Goal: Task Accomplishment & Management: Use online tool/utility

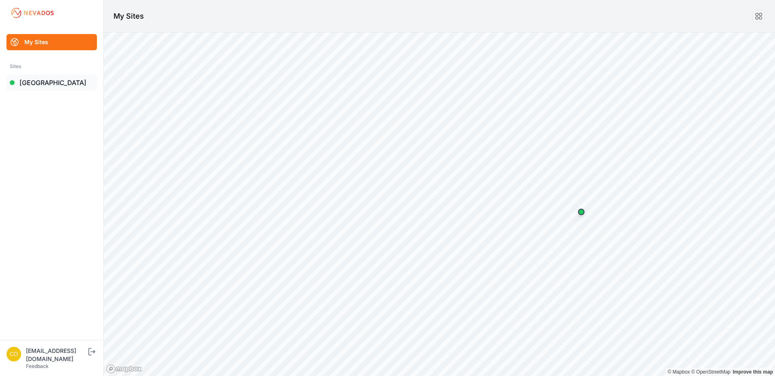
click at [56, 77] on link "[GEOGRAPHIC_DATA]" at bounding box center [51, 83] width 90 height 16
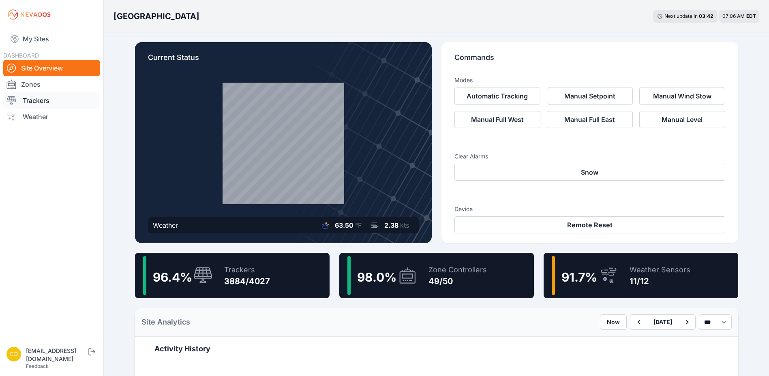
click at [26, 102] on link "Trackers" at bounding box center [51, 100] width 97 height 16
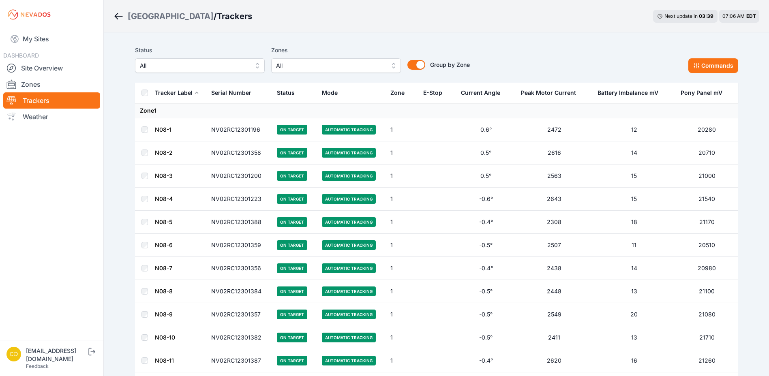
drag, startPoint x: 285, startPoint y: 34, endPoint x: 266, endPoint y: 35, distance: 19.1
click at [290, 60] on button "All" at bounding box center [336, 65] width 130 height 15
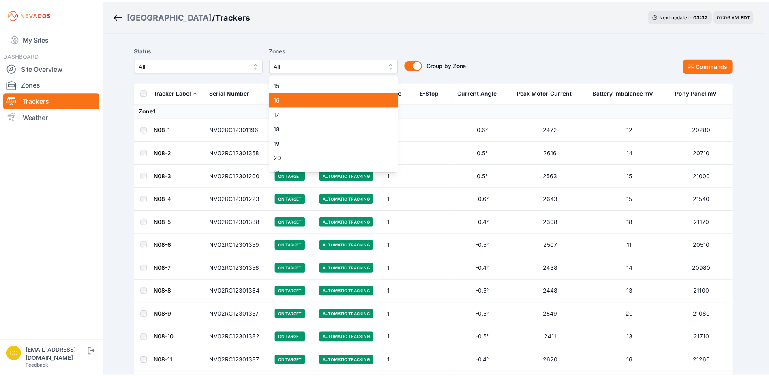
scroll to position [162, 0]
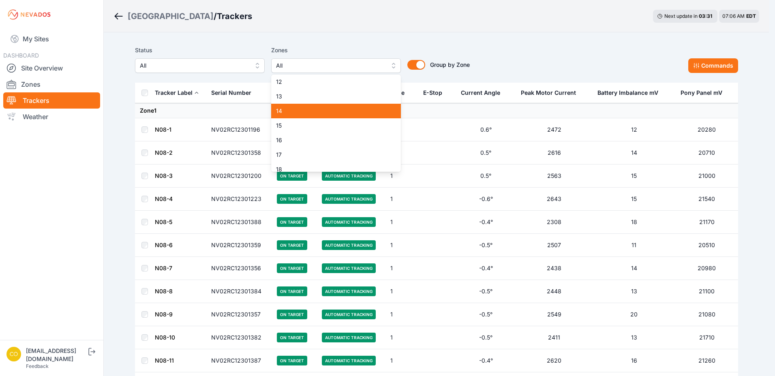
click at [296, 107] on span "14" at bounding box center [331, 111] width 110 height 8
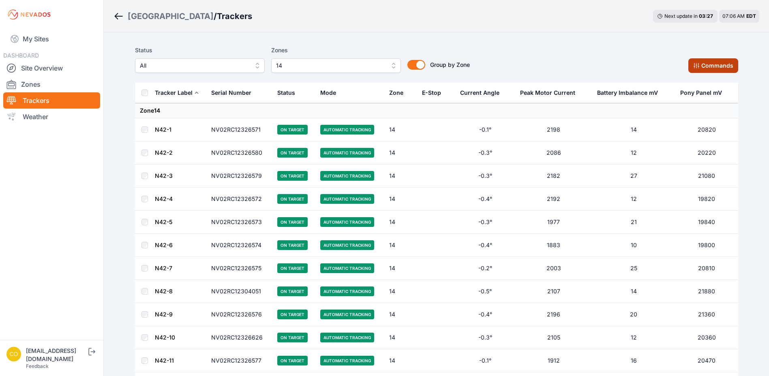
click at [716, 60] on button "Commands" at bounding box center [713, 65] width 50 height 15
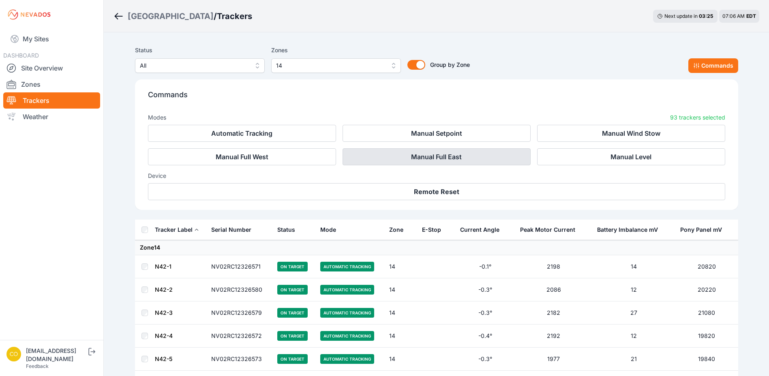
click at [430, 162] on button "Manual Full East" at bounding box center [436, 156] width 188 height 17
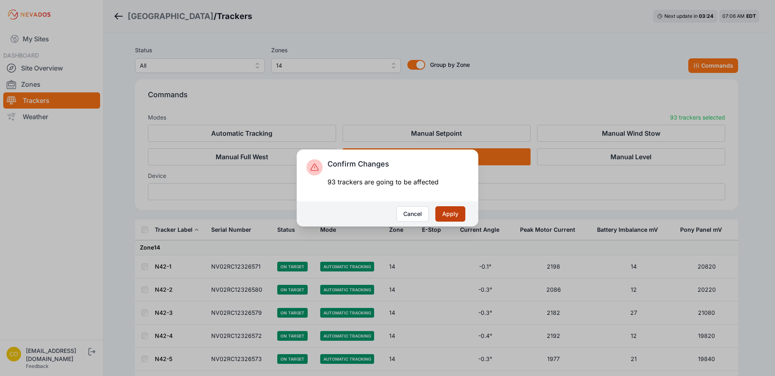
click at [451, 210] on button "Apply" at bounding box center [450, 213] width 30 height 15
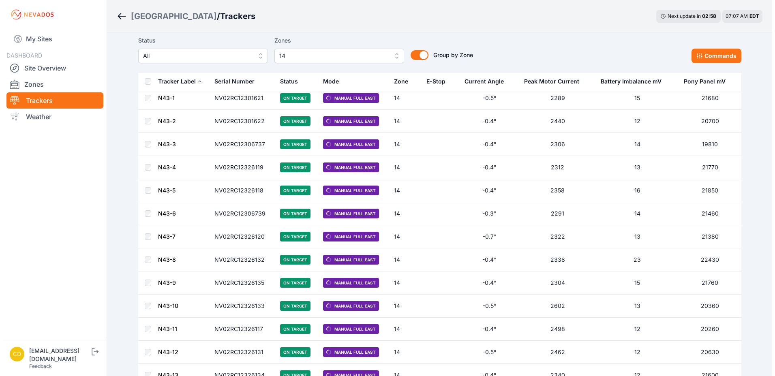
scroll to position [1378, 0]
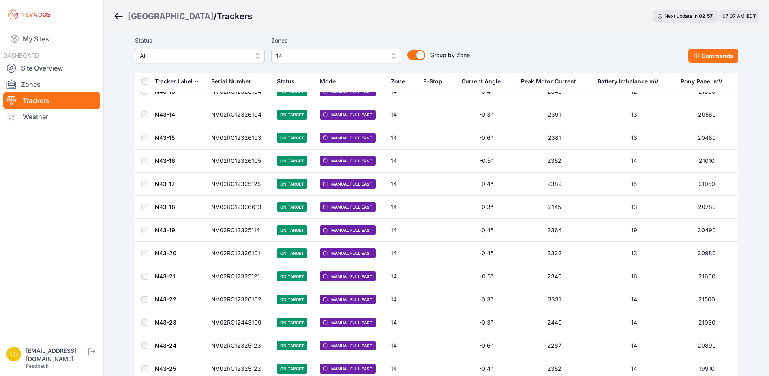
click at [293, 64] on div "Status All Zones 14 Group by Zone Group by Zone Commands" at bounding box center [436, 52] width 603 height 41
click at [296, 59] on span "14" at bounding box center [330, 56] width 109 height 10
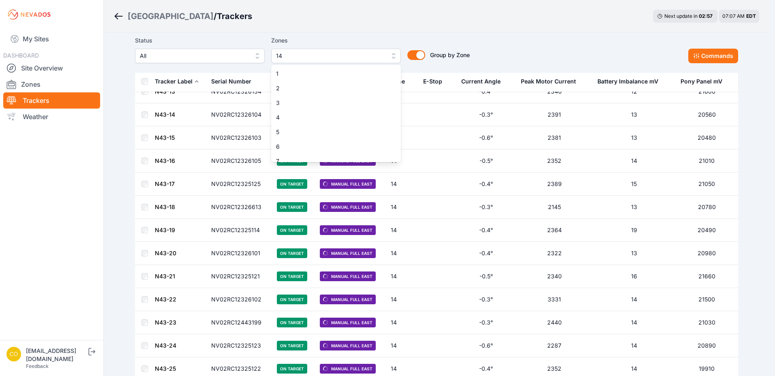
scroll to position [109, 0]
click at [289, 151] on span "14" at bounding box center [331, 155] width 110 height 8
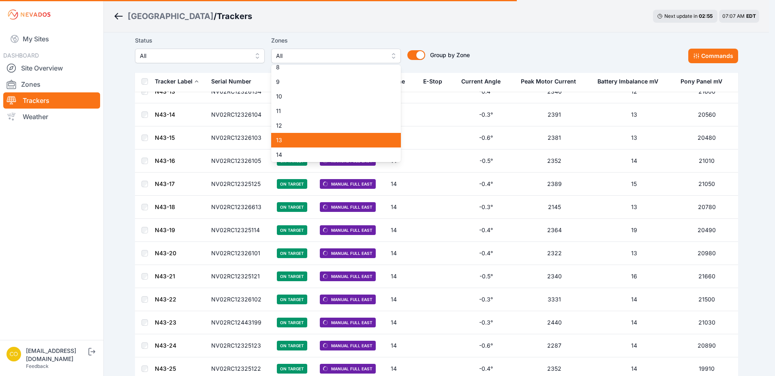
click at [292, 143] on span "13" at bounding box center [331, 140] width 110 height 8
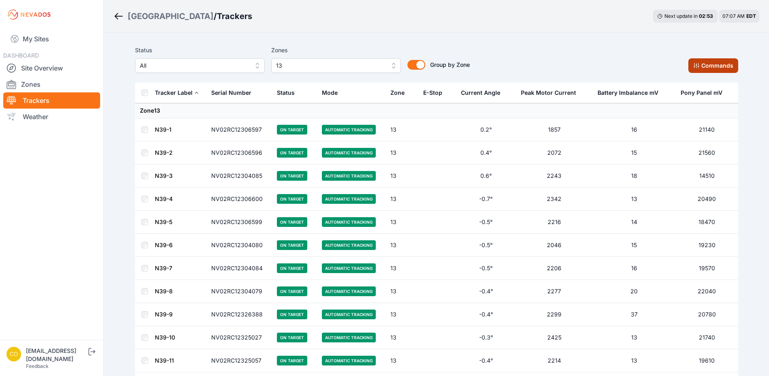
click at [690, 64] on button "Commands" at bounding box center [713, 65] width 50 height 15
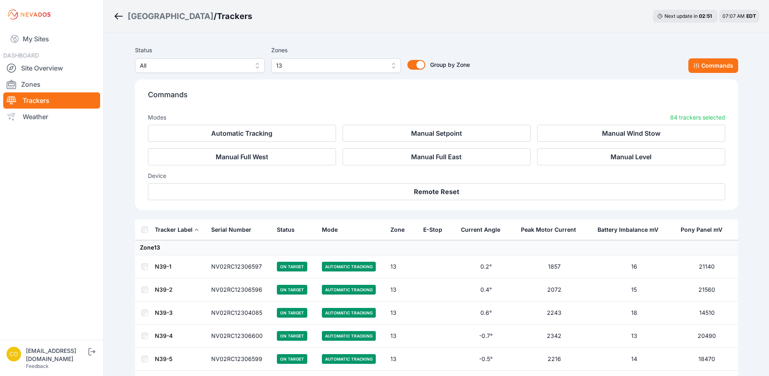
click at [612, 167] on div "Device Remote Reset" at bounding box center [436, 182] width 577 height 35
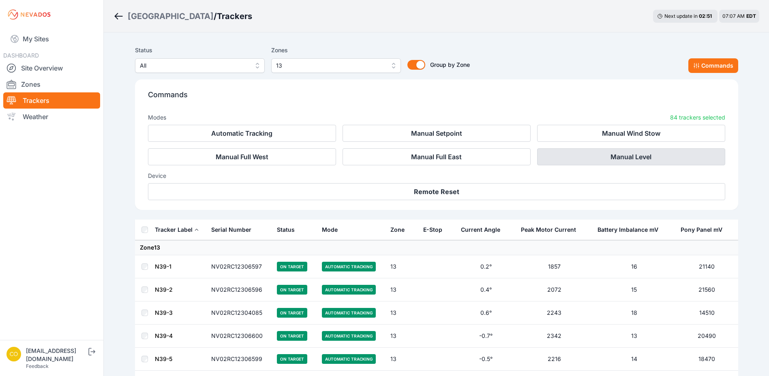
click at [613, 164] on button "Manual Level" at bounding box center [631, 156] width 188 height 17
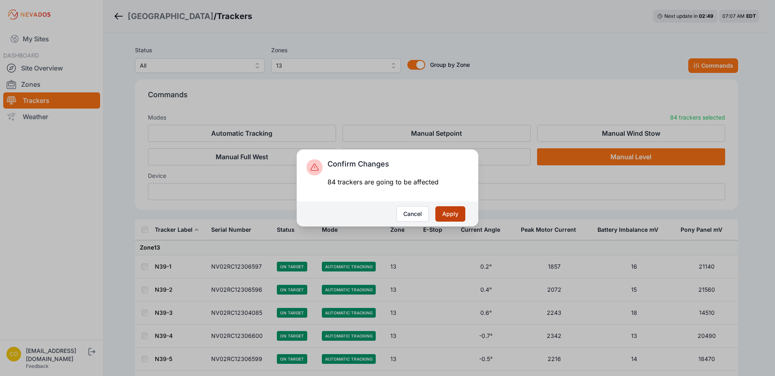
click at [443, 212] on button "Apply" at bounding box center [450, 213] width 30 height 15
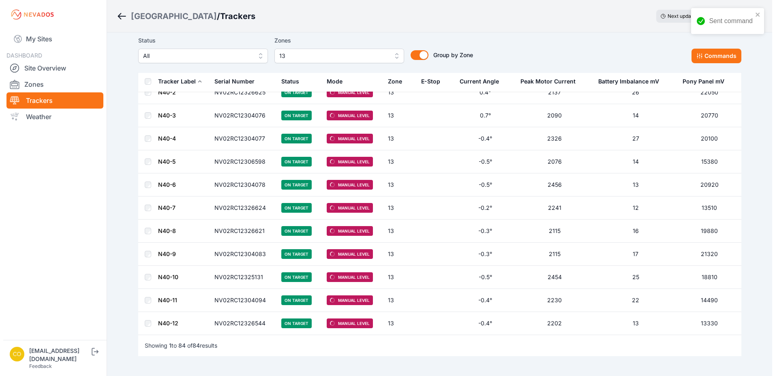
scroll to position [1602, 0]
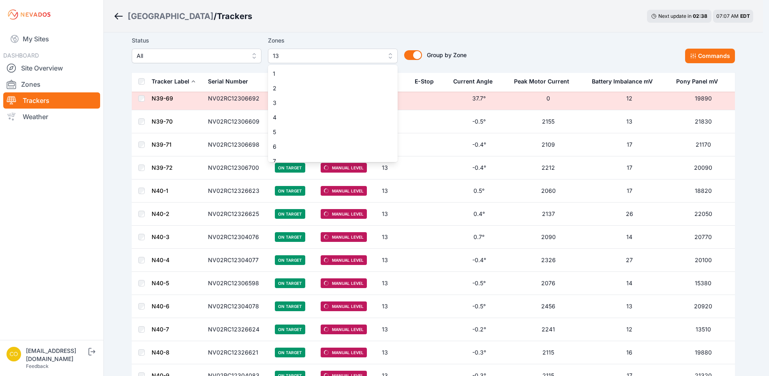
click at [288, 53] on span "13" at bounding box center [327, 56] width 109 height 10
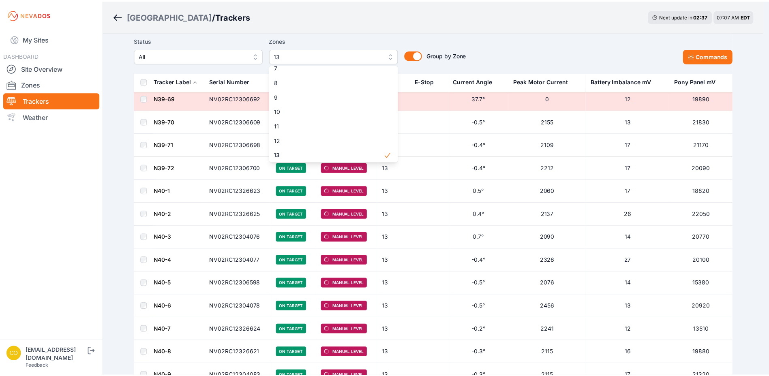
scroll to position [135, 0]
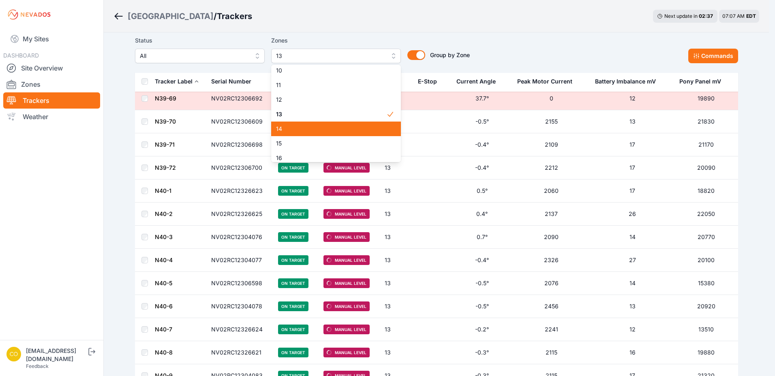
click at [296, 130] on span "14" at bounding box center [331, 129] width 110 height 8
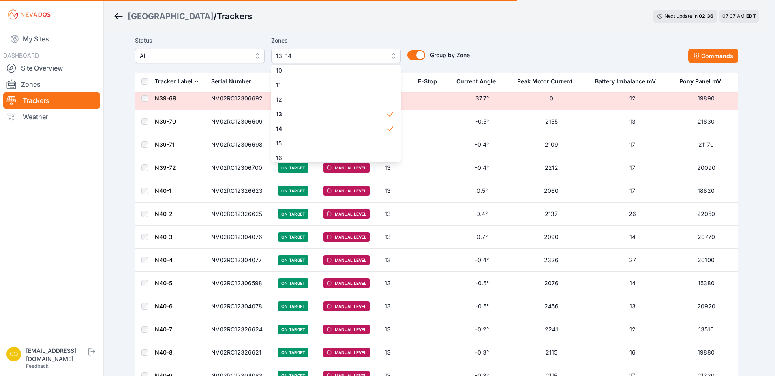
click at [338, 32] on div "Status All Zones 13, 14 1 2 3 4 5 6 7 8 9 10 11 12 13 14 15 16 17 18 19 20 21 2…" at bounding box center [436, 52] width 603 height 41
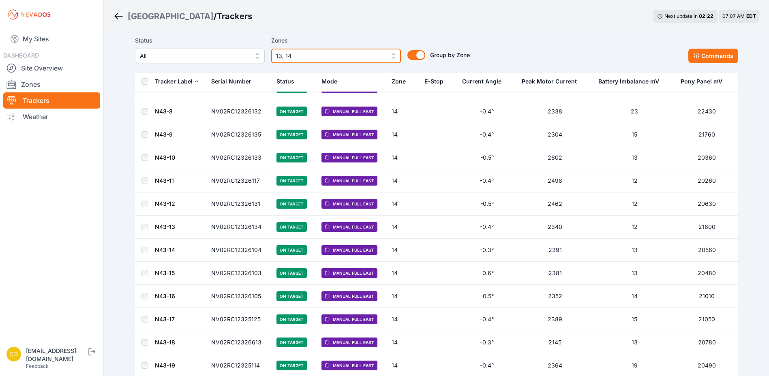
scroll to position [3076, 0]
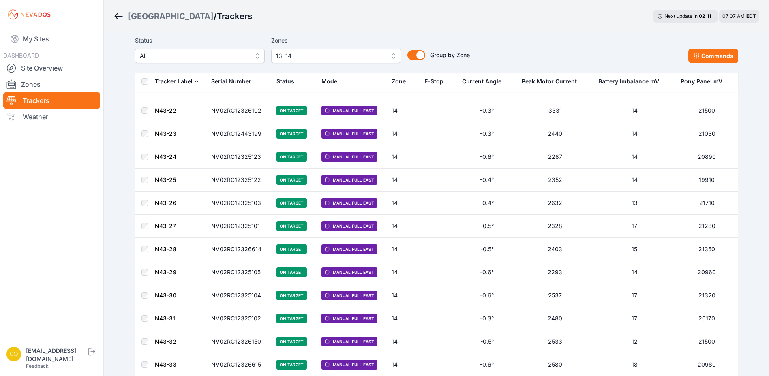
scroll to position [3360, 0]
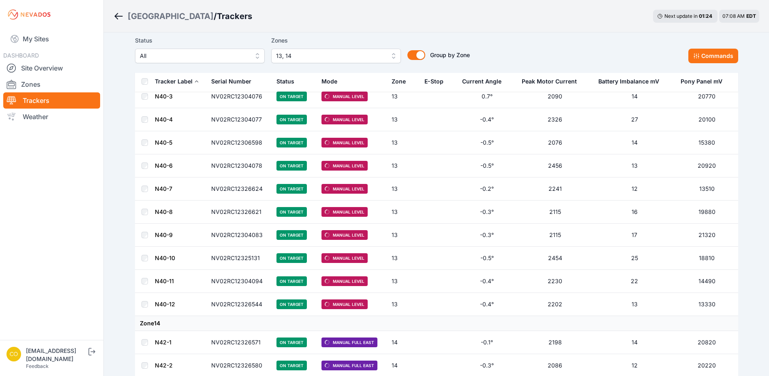
scroll to position [1783, 0]
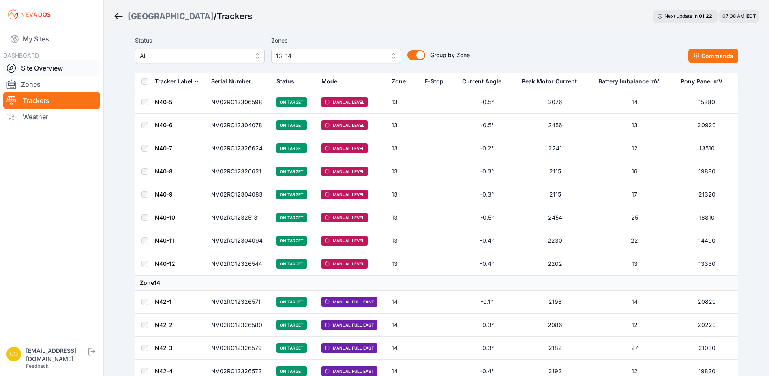
click at [34, 73] on link "Site Overview" at bounding box center [51, 68] width 97 height 16
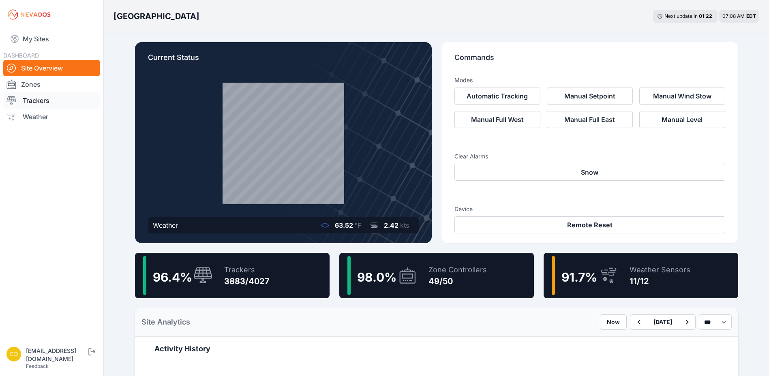
click at [35, 95] on link "Trackers" at bounding box center [51, 100] width 97 height 16
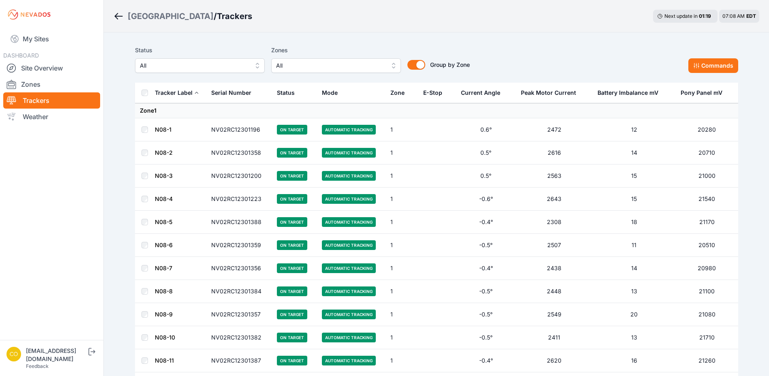
click at [292, 70] on span "All" at bounding box center [330, 66] width 109 height 10
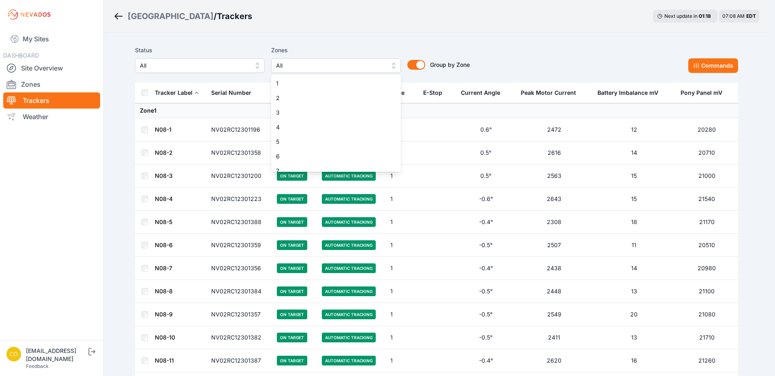
scroll to position [162, 0]
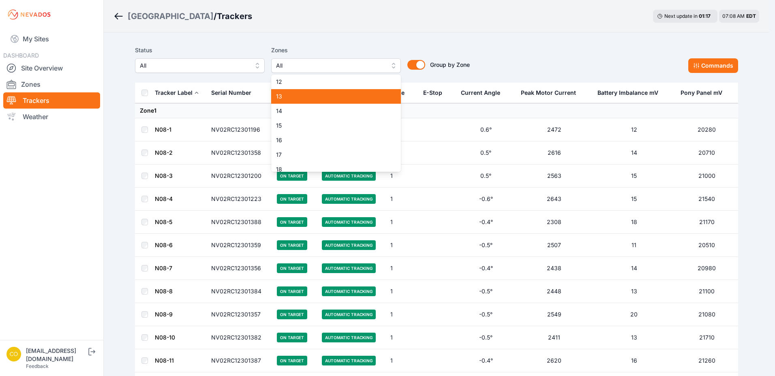
click at [305, 98] on span "13" at bounding box center [331, 96] width 110 height 8
click at [306, 108] on span "14" at bounding box center [331, 111] width 110 height 8
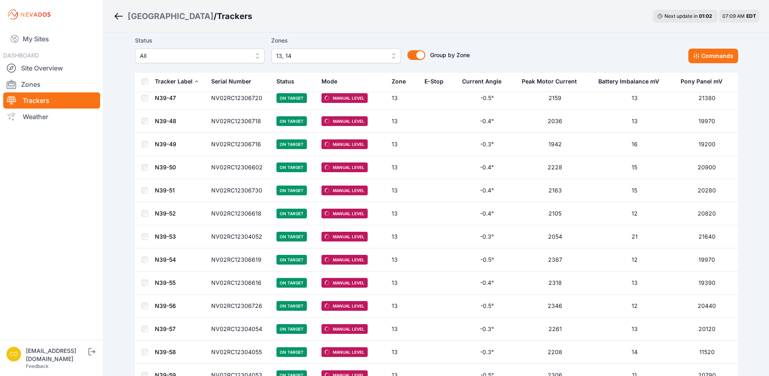
scroll to position [851, 0]
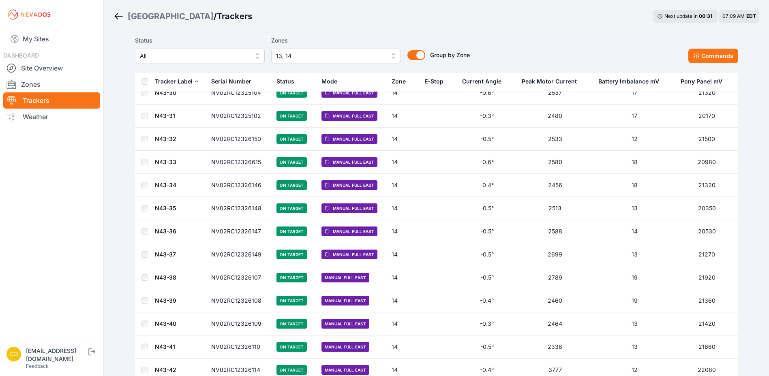
scroll to position [3846, 0]
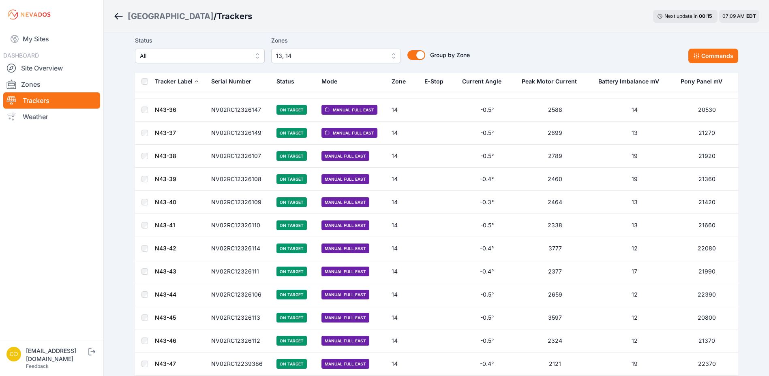
scroll to position [3887, 0]
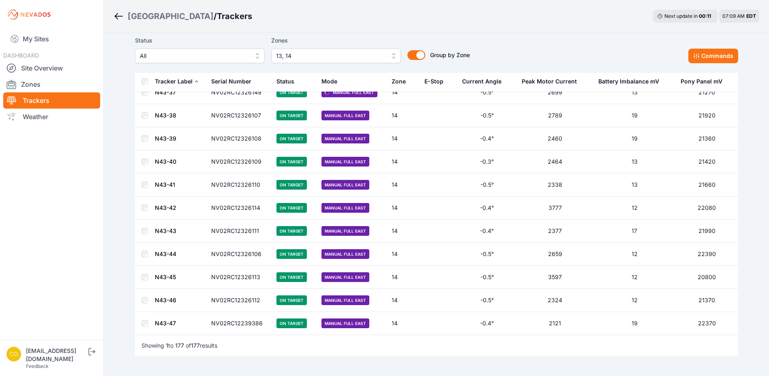
click at [169, 162] on link "N43-40" at bounding box center [165, 161] width 21 height 7
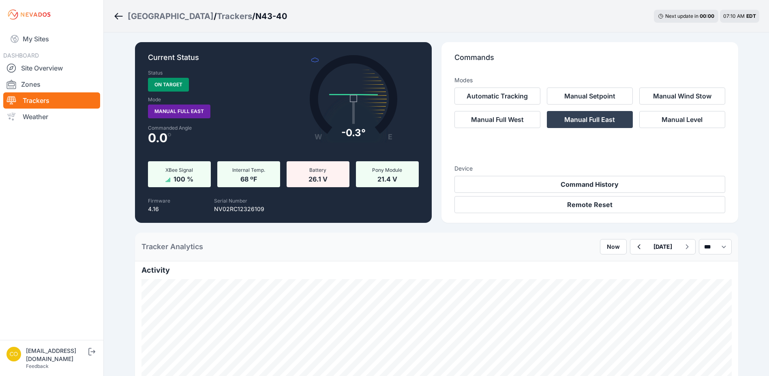
click at [124, 19] on link "Breadcrumb" at bounding box center [120, 16] width 14 height 11
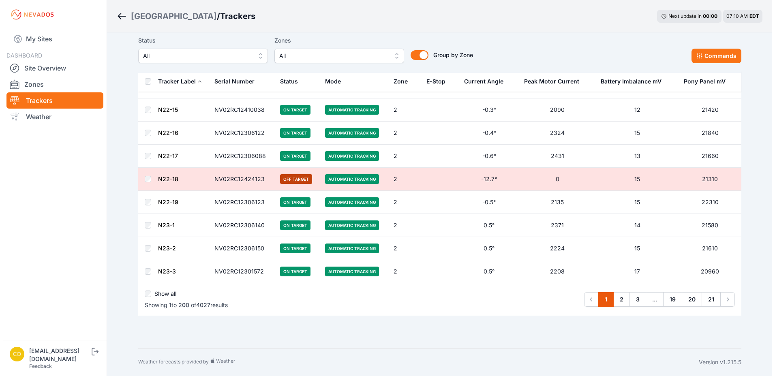
scroll to position [804, 0]
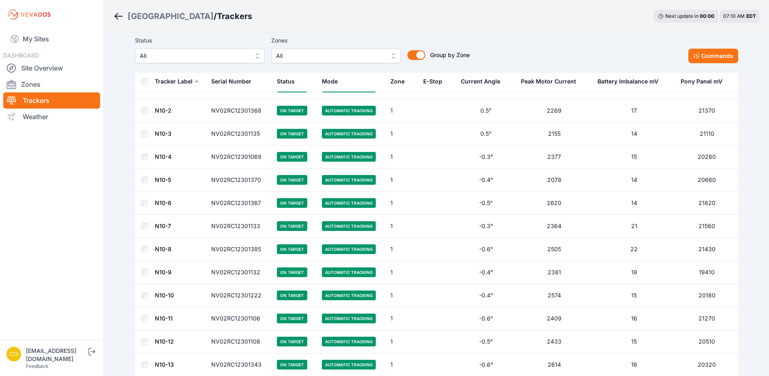
click at [357, 60] on span "All" at bounding box center [330, 56] width 109 height 10
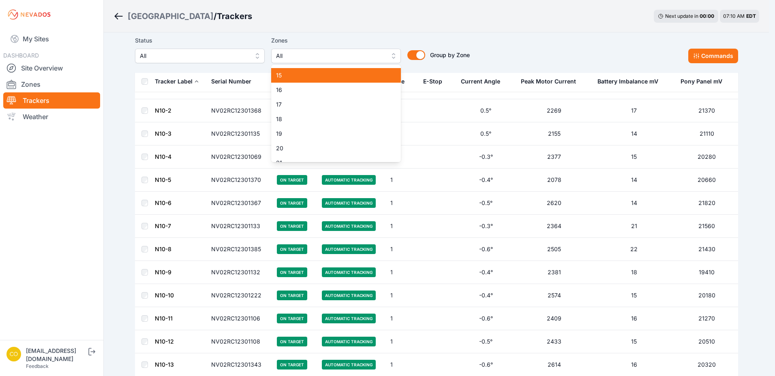
scroll to position [162, 0]
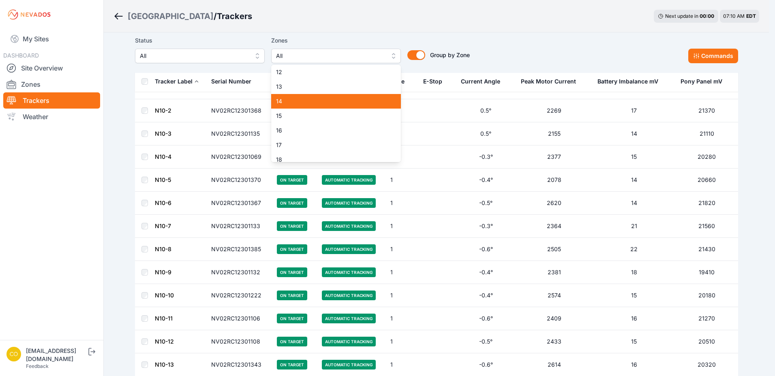
click at [295, 98] on span "14" at bounding box center [331, 101] width 110 height 8
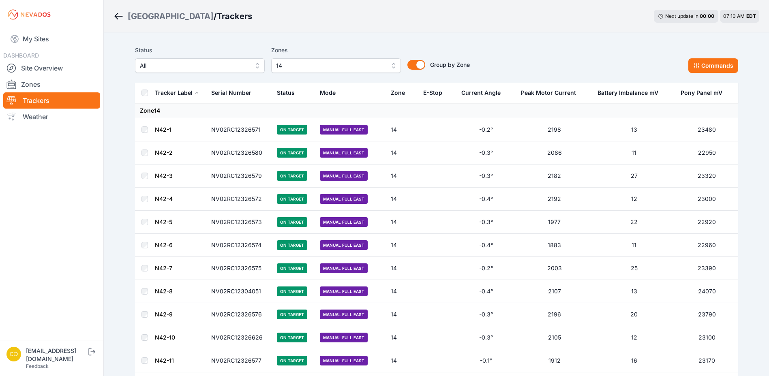
click at [158, 133] on link "N42-1" at bounding box center [163, 129] width 17 height 7
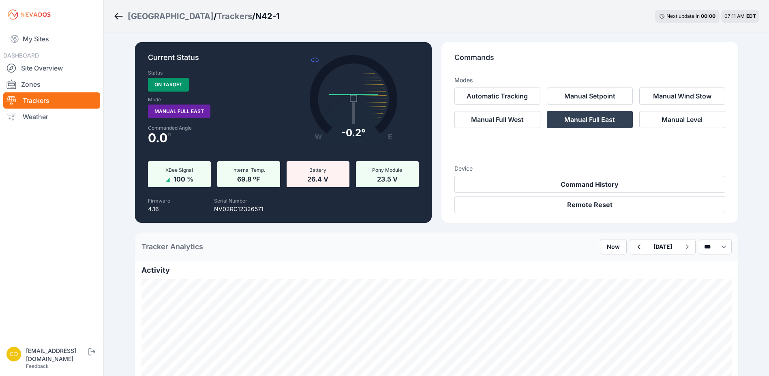
click at [113, 15] on div "[GEOGRAPHIC_DATA] / Trackers / N42-1 Next update in 00 : 00 07:11 AM EDT" at bounding box center [436, 16] width 665 height 32
click at [117, 15] on icon "Breadcrumb" at bounding box center [117, 16] width 4 height 6
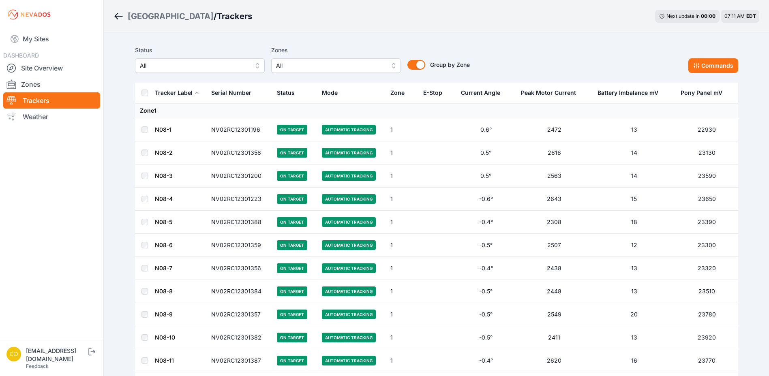
click at [284, 67] on span "All" at bounding box center [330, 66] width 109 height 10
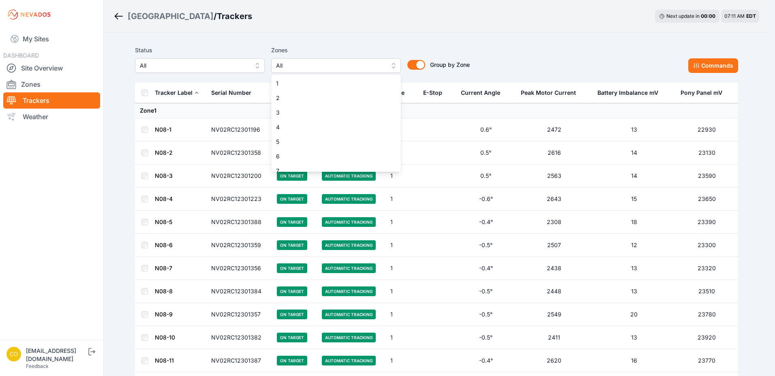
click at [484, 49] on div "Status All Zones All 1 2 3 4 5 6 7 8 9 10 11 12 13 14 15 16 17 18 19 20 21 22 2…" at bounding box center [436, 59] width 603 height 28
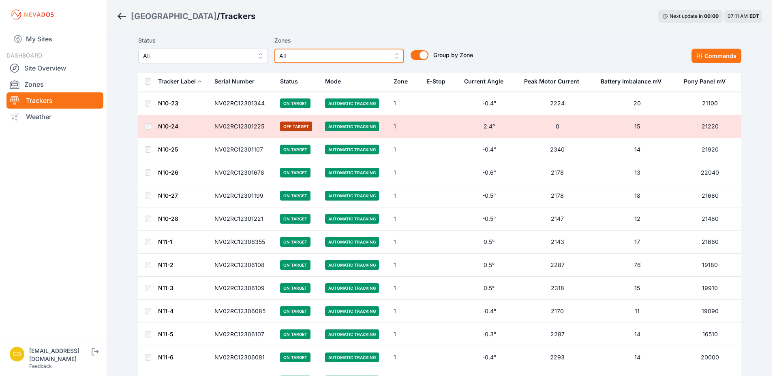
scroll to position [1621, 0]
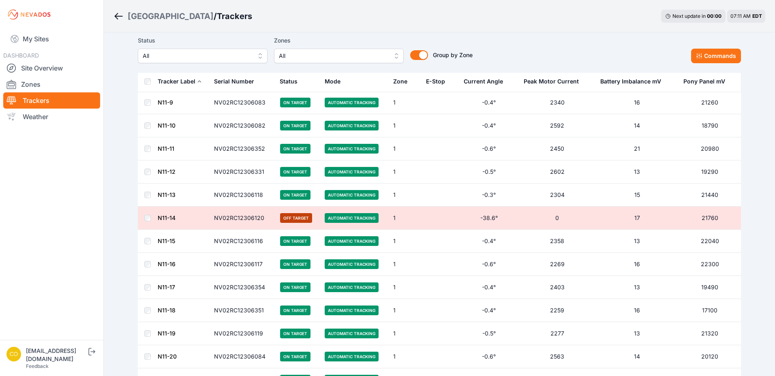
click at [381, 58] on span "All" at bounding box center [333, 56] width 109 height 10
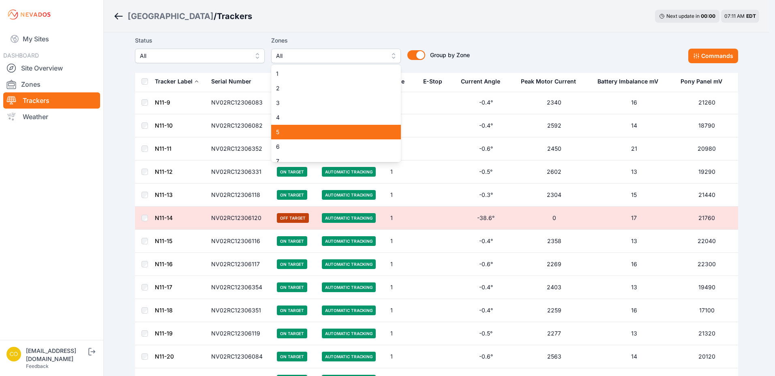
scroll to position [162, 0]
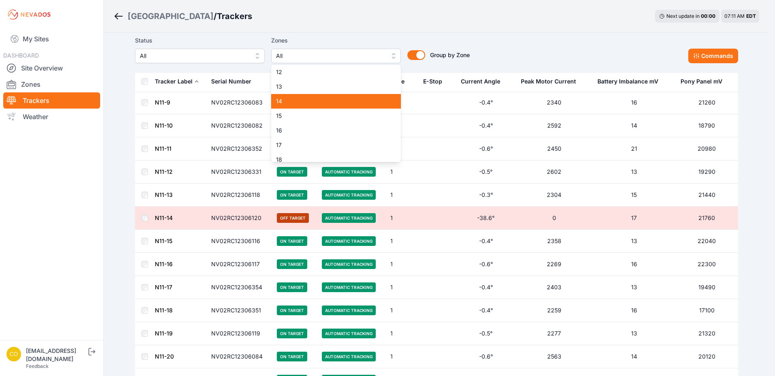
click at [300, 103] on span "14" at bounding box center [331, 101] width 110 height 8
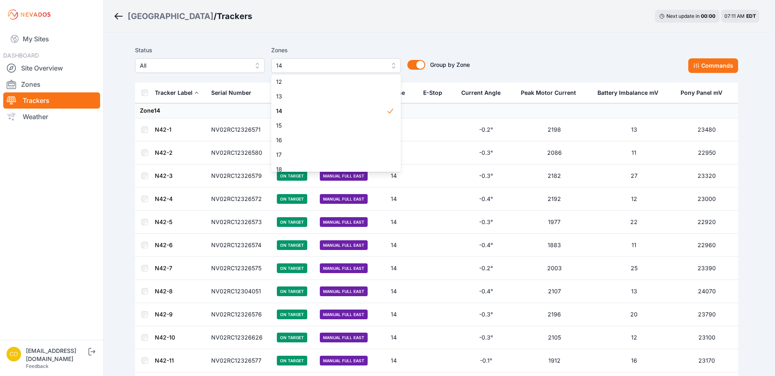
click at [505, 45] on div "Status All Zones 14 1 2 3 4 5 6 7 8 9 10 11 12 13 14 15 16 17 18 19 20 21 22 23…" at bounding box center [436, 62] width 603 height 41
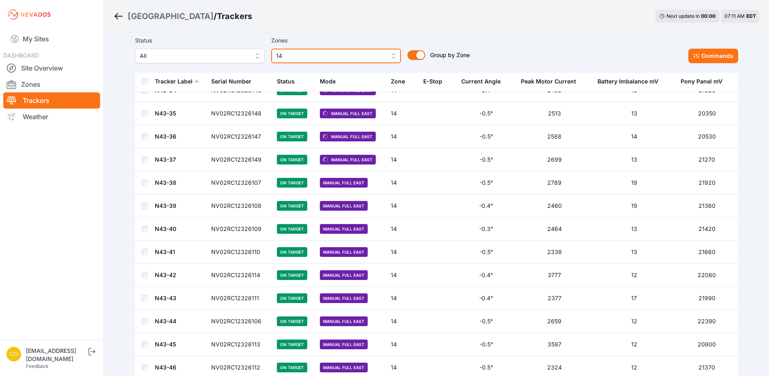
scroll to position [1972, 0]
